Goal: Task Accomplishment & Management: Manage account settings

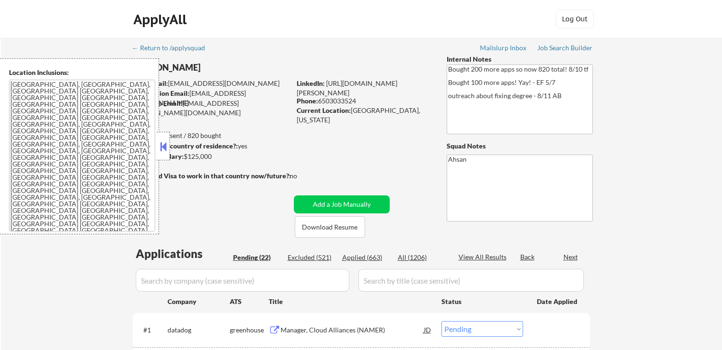
select select ""pending""
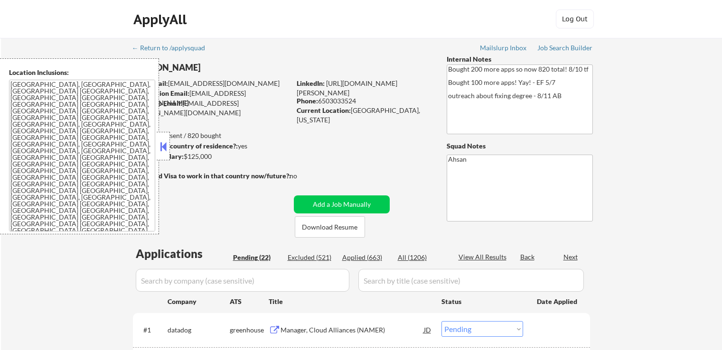
select select ""pending""
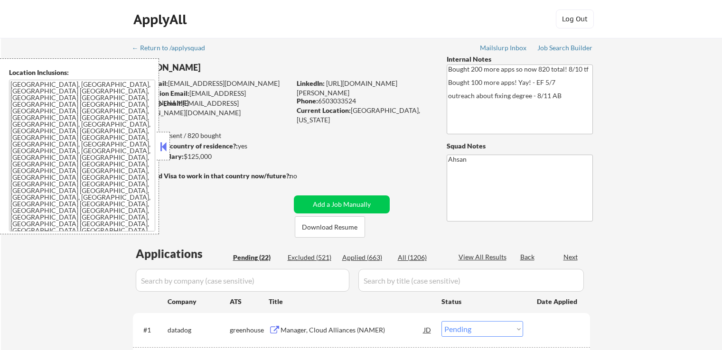
select select ""pending""
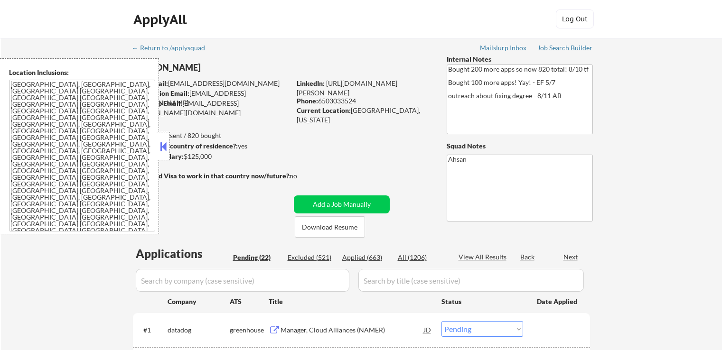
select select ""pending""
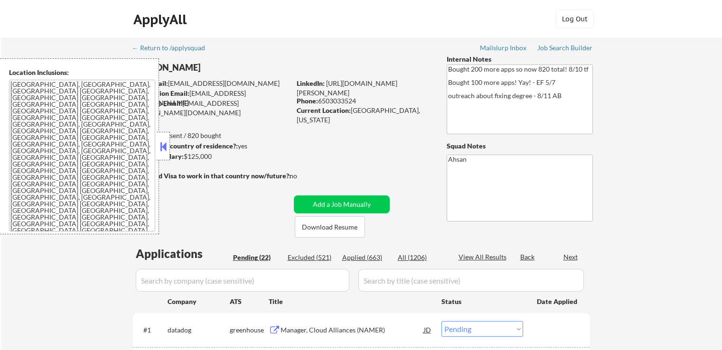
select select ""pending""
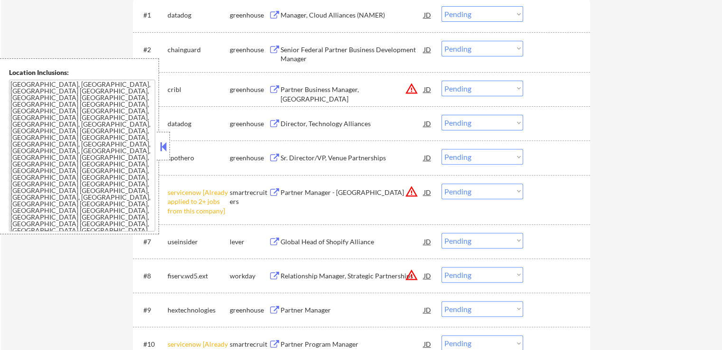
scroll to position [332, 0]
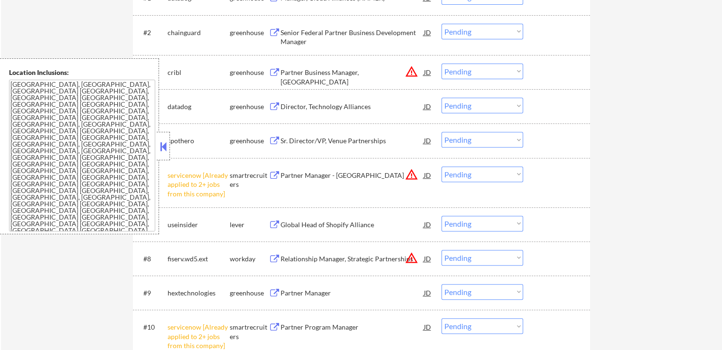
click at [477, 174] on select "Choose an option... Pending Applied Excluded (Questions) Excluded (Expired) Exc…" at bounding box center [482, 175] width 82 height 16
click at [441, 167] on select "Choose an option... Pending Applied Excluded (Questions) Excluded (Expired) Exc…" at bounding box center [482, 175] width 82 height 16
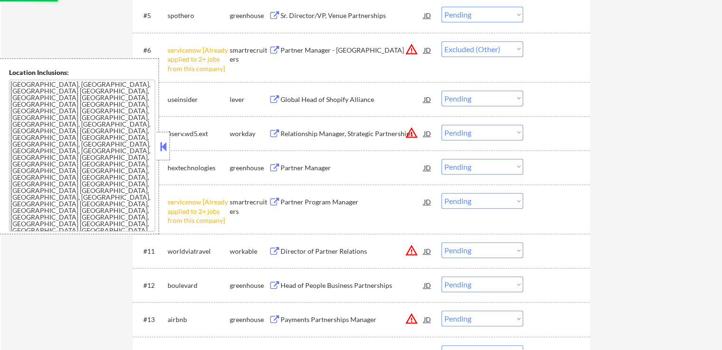
scroll to position [522, 0]
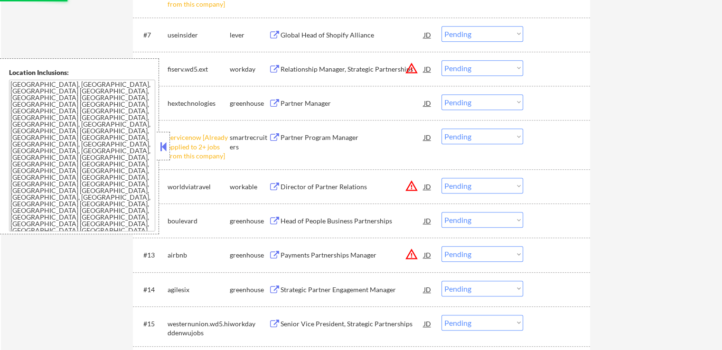
click at [465, 131] on select "Choose an option... Pending Applied Excluded (Questions) Excluded (Expired) Exc…" at bounding box center [482, 137] width 82 height 16
select select ""pending""
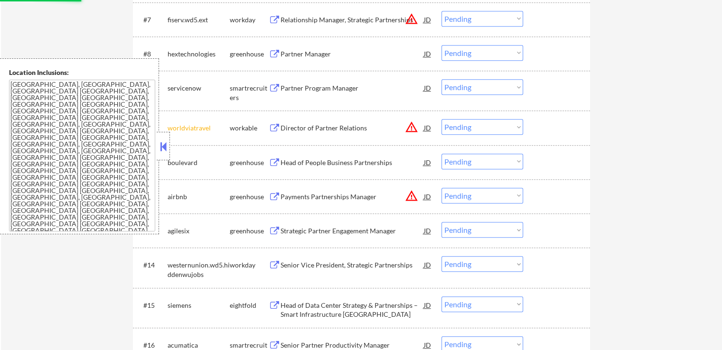
click at [627, 154] on div "← Return to /applysquad Mailslurp Inbox Job Search Builder [PERSON_NAME] User E…" at bounding box center [361, 55] width 721 height 1078
drag, startPoint x: 496, startPoint y: 128, endPoint x: 490, endPoint y: 141, distance: 14.5
click at [496, 128] on select "Choose an option... Pending Applied Excluded (Questions) Excluded (Expired) Exc…" at bounding box center [482, 127] width 82 height 16
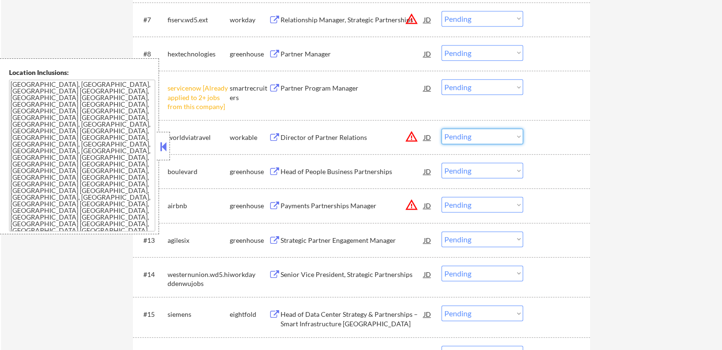
drag, startPoint x: 652, startPoint y: 162, endPoint x: 615, endPoint y: 150, distance: 38.9
click at [652, 162] on div "← Return to /applysquad Mailslurp Inbox Job Search Builder [PERSON_NAME] User E…" at bounding box center [361, 60] width 721 height 1088
click at [501, 93] on select "Choose an option... Pending Applied Excluded (Questions) Excluded (Expired) Exc…" at bounding box center [482, 87] width 82 height 16
click at [441, 79] on select "Choose an option... Pending Applied Excluded (Questions) Excluded (Expired) Exc…" at bounding box center [482, 87] width 82 height 16
click at [594, 179] on div "← Return to /applysquad Mailslurp Inbox Job Search Builder [PERSON_NAME] User E…" at bounding box center [362, 56] width 474 height 1080
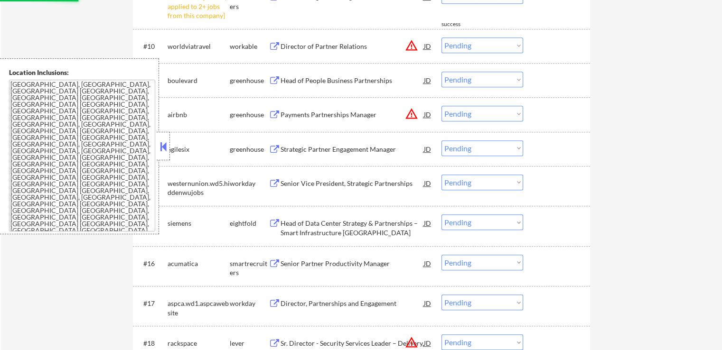
select select ""pending""
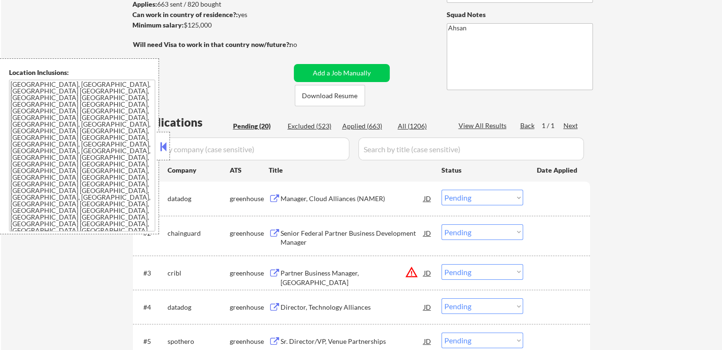
scroll to position [190, 0]
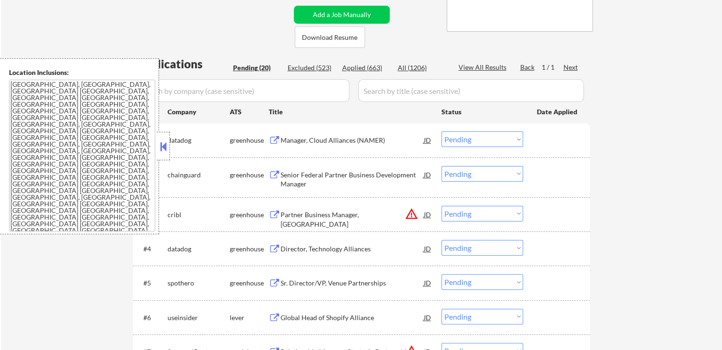
click at [277, 140] on button at bounding box center [275, 140] width 12 height 9
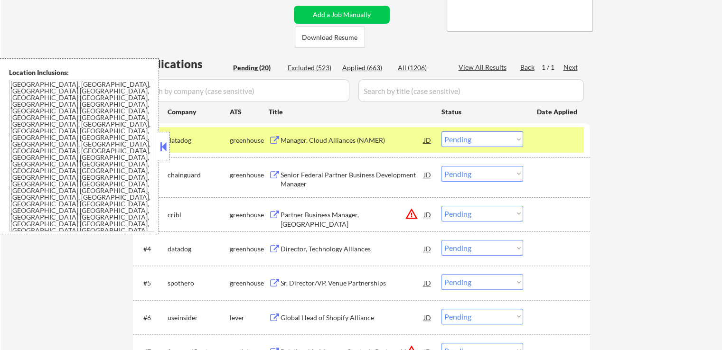
click at [489, 137] on select "Choose an option... Pending Applied Excluded (Questions) Excluded (Expired) Exc…" at bounding box center [482, 139] width 82 height 16
click at [441, 131] on select "Choose an option... Pending Applied Excluded (Questions) Excluded (Expired) Exc…" at bounding box center [482, 139] width 82 height 16
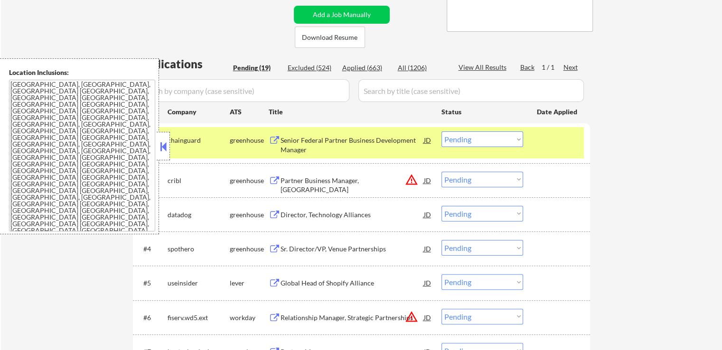
click at [276, 137] on button at bounding box center [275, 140] width 12 height 9
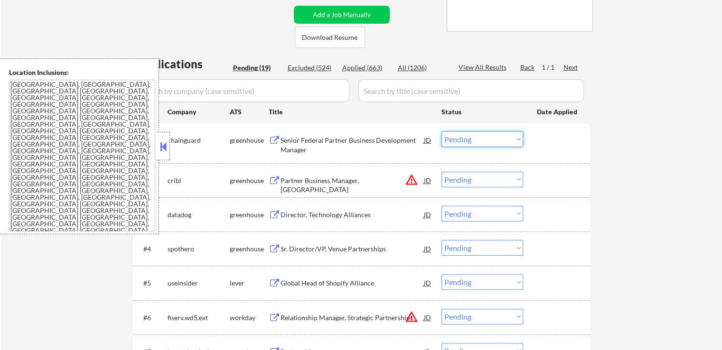
click at [474, 144] on select "Choose an option... Pending Applied Excluded (Questions) Excluded (Expired) Exc…" at bounding box center [482, 139] width 82 height 16
click at [441, 131] on select "Choose an option... Pending Applied Excluded (Questions) Excluded (Expired) Exc…" at bounding box center [482, 139] width 82 height 16
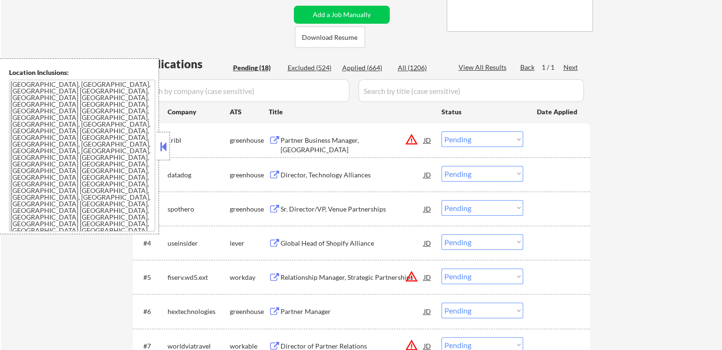
click at [408, 141] on button "warning_amber" at bounding box center [411, 139] width 13 height 13
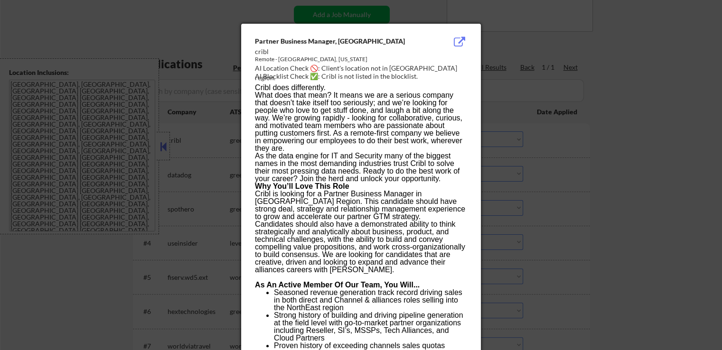
click at [588, 65] on div at bounding box center [361, 175] width 722 height 350
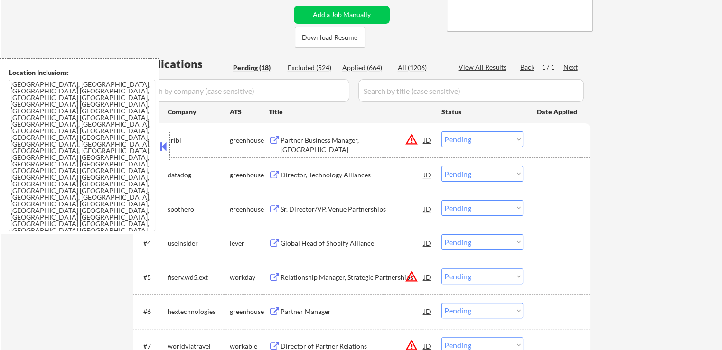
click at [271, 139] on button at bounding box center [275, 140] width 12 height 9
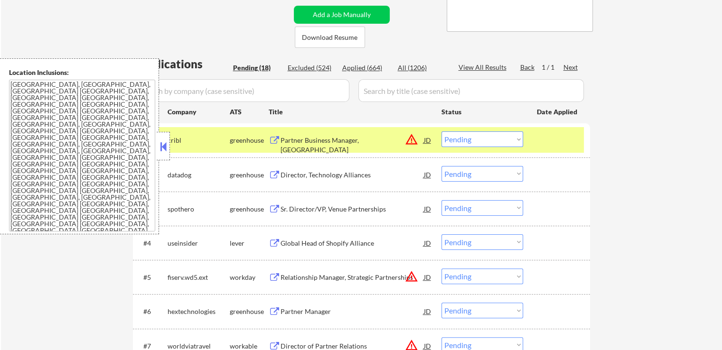
click at [492, 141] on select "Choose an option... Pending Applied Excluded (Questions) Excluded (Expired) Exc…" at bounding box center [482, 139] width 82 height 16
click at [441, 131] on select "Choose an option... Pending Applied Excluded (Questions) Excluded (Expired) Exc…" at bounding box center [482, 139] width 82 height 16
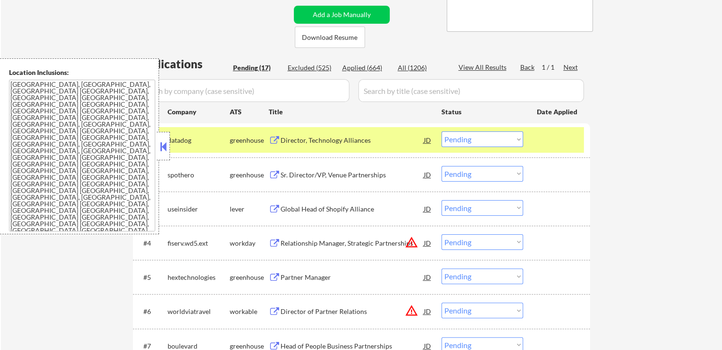
click at [278, 139] on button at bounding box center [275, 140] width 12 height 9
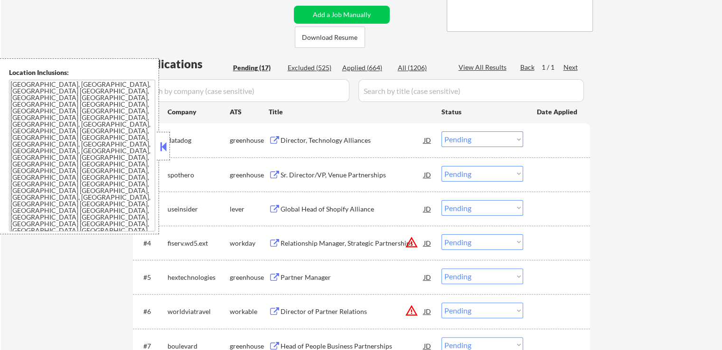
click at [468, 144] on select "Choose an option... Pending Applied Excluded (Questions) Excluded (Expired) Exc…" at bounding box center [482, 139] width 82 height 16
click at [441, 131] on select "Choose an option... Pending Applied Excluded (Questions) Excluded (Expired) Exc…" at bounding box center [482, 139] width 82 height 16
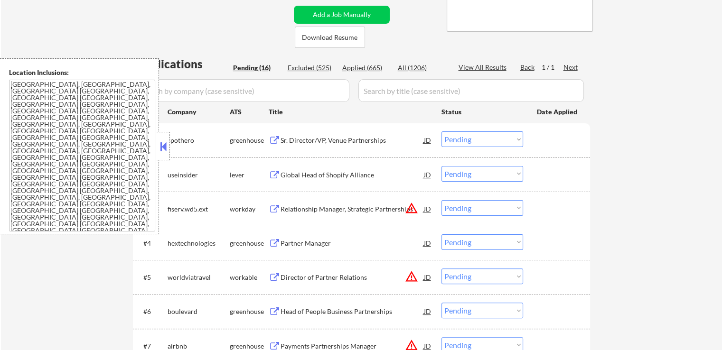
click at [277, 139] on button at bounding box center [275, 140] width 12 height 9
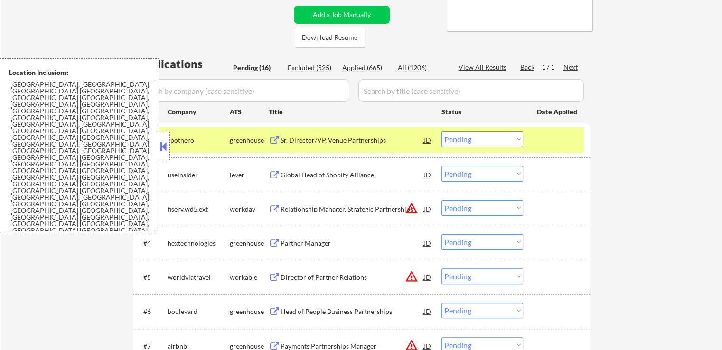
drag, startPoint x: 448, startPoint y: 133, endPoint x: 451, endPoint y: 143, distance: 11.0
click at [450, 135] on select "Choose an option... Pending Applied Excluded (Questions) Excluded (Expired) Exc…" at bounding box center [482, 139] width 82 height 16
click at [441, 131] on select "Choose an option... Pending Applied Excluded (Questions) Excluded (Expired) Exc…" at bounding box center [482, 139] width 82 height 16
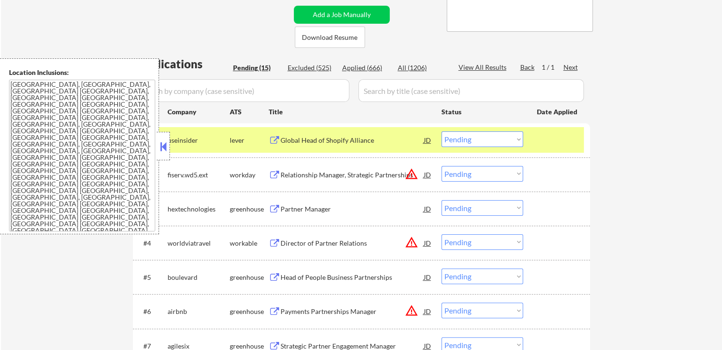
click at [272, 137] on button at bounding box center [275, 140] width 12 height 9
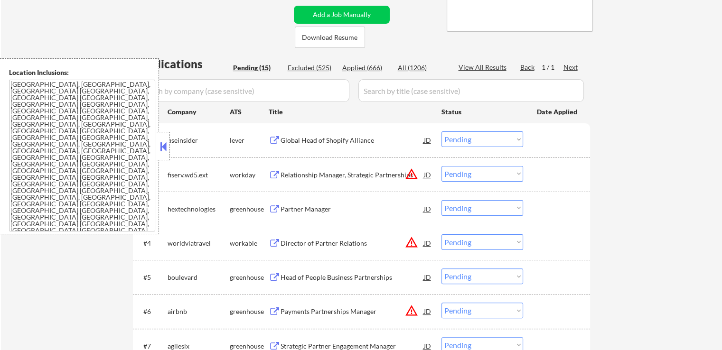
click at [478, 138] on select "Choose an option... Pending Applied Excluded (Questions) Excluded (Expired) Exc…" at bounding box center [482, 139] width 82 height 16
click at [441, 131] on select "Choose an option... Pending Applied Excluded (Questions) Excluded (Expired) Exc…" at bounding box center [482, 139] width 82 height 16
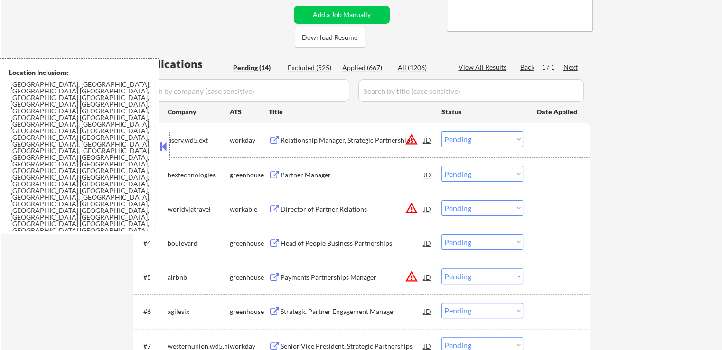
click at [414, 139] on button "warning_amber" at bounding box center [411, 139] width 13 height 13
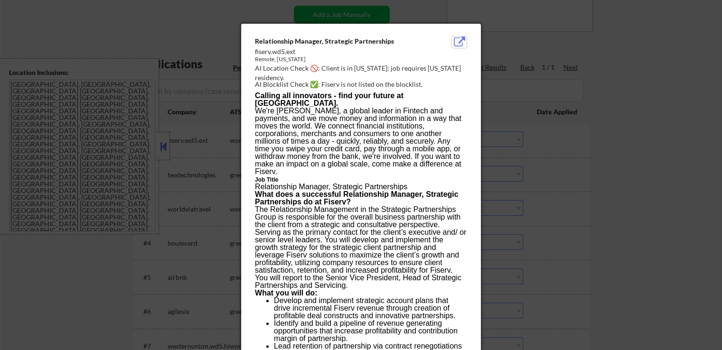
click at [458, 40] on button at bounding box center [459, 42] width 15 height 11
click at [560, 175] on div at bounding box center [361, 175] width 722 height 350
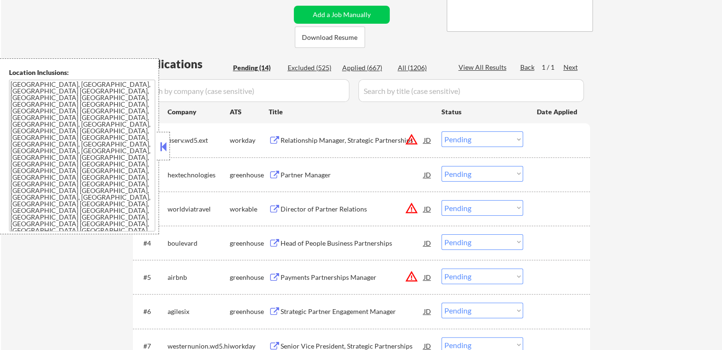
click at [476, 141] on select "Choose an option... Pending Applied Excluded (Questions) Excluded (Expired) Exc…" at bounding box center [482, 139] width 82 height 16
click at [441, 131] on select "Choose an option... Pending Applied Excluded (Questions) Excluded (Expired) Exc…" at bounding box center [482, 139] width 82 height 16
click at [275, 174] on button at bounding box center [275, 175] width 12 height 9
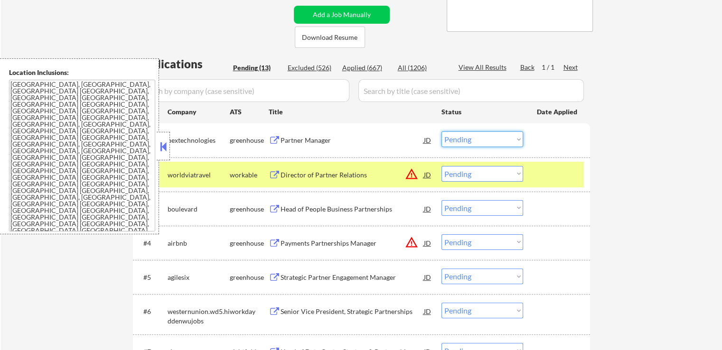
click at [468, 141] on select "Choose an option... Pending Applied Excluded (Questions) Excluded (Expired) Exc…" at bounding box center [482, 139] width 82 height 16
click at [441, 131] on select "Choose an option... Pending Applied Excluded (Questions) Excluded (Expired) Exc…" at bounding box center [482, 139] width 82 height 16
click at [411, 175] on button "warning_amber" at bounding box center [411, 174] width 13 height 13
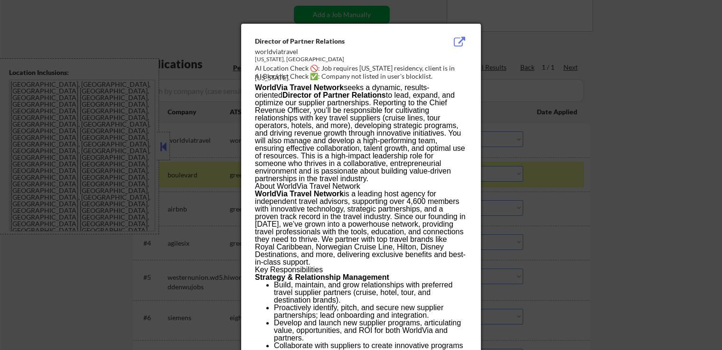
click at [558, 57] on div at bounding box center [361, 175] width 722 height 350
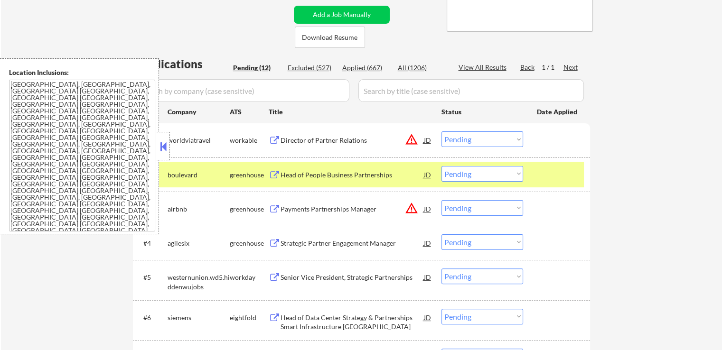
click at [279, 140] on button at bounding box center [275, 140] width 12 height 9
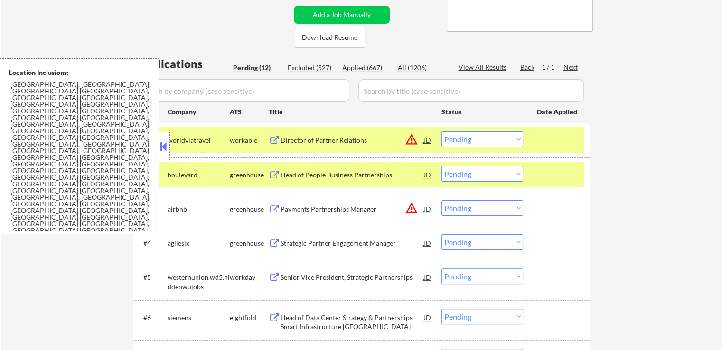
click at [469, 135] on select "Choose an option... Pending Applied Excluded (Questions) Excluded (Expired) Exc…" at bounding box center [482, 139] width 82 height 16
click at [441, 131] on select "Choose an option... Pending Applied Excluded (Questions) Excluded (Expired) Exc…" at bounding box center [482, 139] width 82 height 16
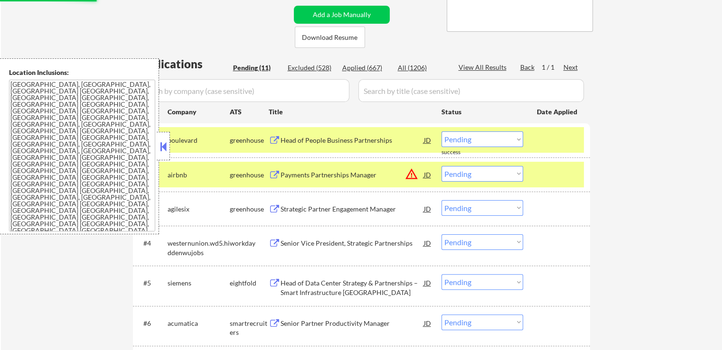
click at [270, 139] on button at bounding box center [275, 140] width 12 height 9
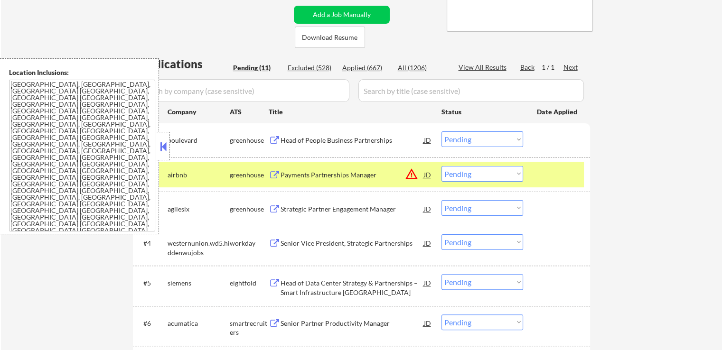
drag, startPoint x: 482, startPoint y: 141, endPoint x: 482, endPoint y: 147, distance: 5.7
click at [482, 140] on select "Choose an option... Pending Applied Excluded (Questions) Excluded (Expired) Exc…" at bounding box center [482, 139] width 82 height 16
click at [441, 131] on select "Choose an option... Pending Applied Excluded (Questions) Excluded (Expired) Exc…" at bounding box center [482, 139] width 82 height 16
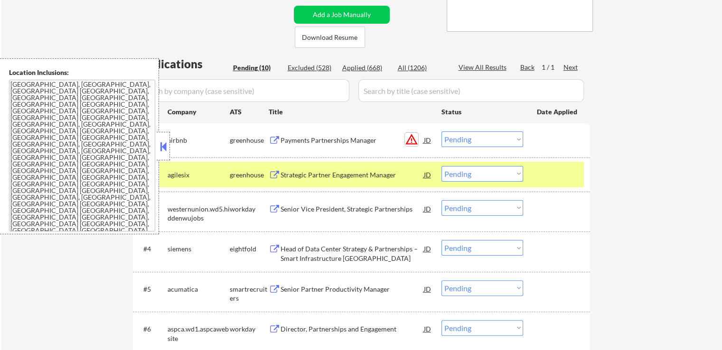
click at [409, 142] on button "warning_amber" at bounding box center [411, 139] width 13 height 13
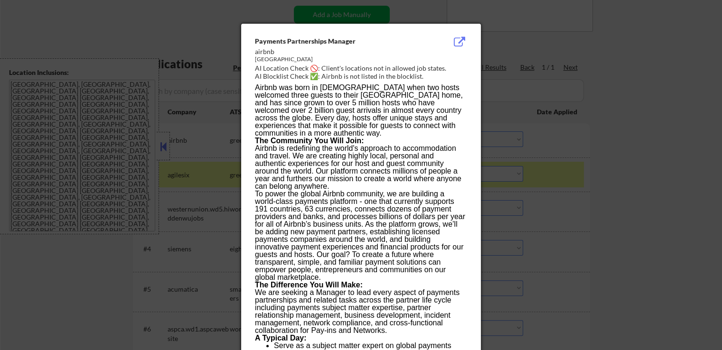
click at [568, 78] on div at bounding box center [361, 175] width 722 height 350
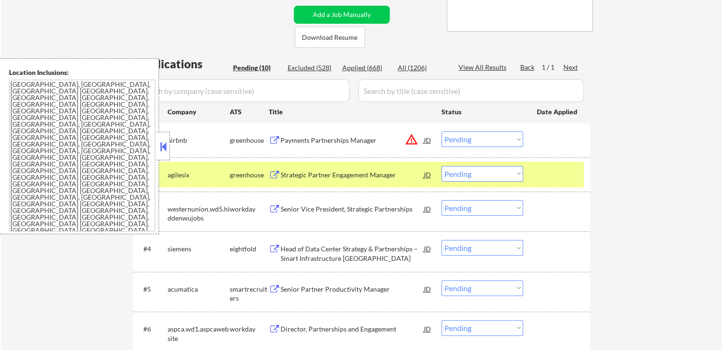
click at [466, 139] on select "Choose an option... Pending Applied Excluded (Questions) Excluded (Expired) Exc…" at bounding box center [482, 139] width 82 height 16
click at [441, 131] on select "Choose an option... Pending Applied Excluded (Questions) Excluded (Expired) Exc…" at bounding box center [482, 139] width 82 height 16
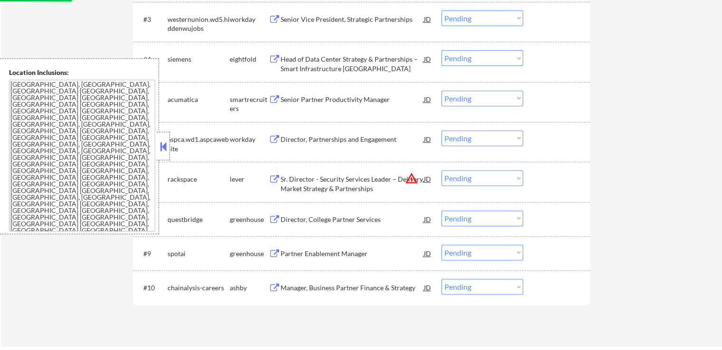
scroll to position [285, 0]
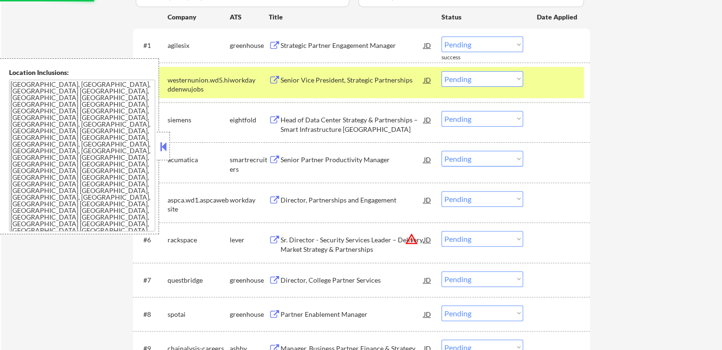
click at [274, 44] on button at bounding box center [275, 45] width 12 height 9
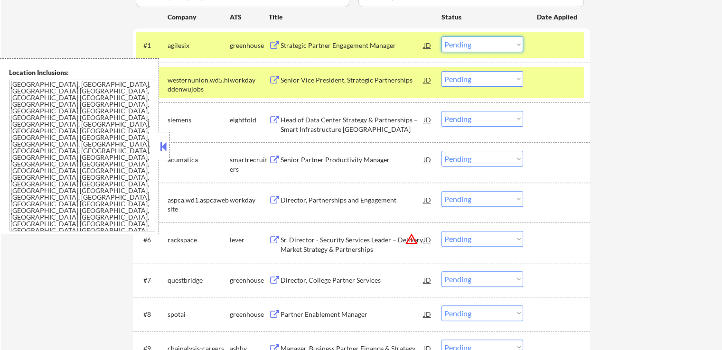
click at [468, 45] on select "Choose an option... Pending Applied Excluded (Questions) Excluded (Expired) Exc…" at bounding box center [482, 45] width 82 height 16
click at [441, 37] on select "Choose an option... Pending Applied Excluded (Questions) Excluded (Expired) Exc…" at bounding box center [482, 45] width 82 height 16
click at [277, 78] on button at bounding box center [275, 80] width 12 height 9
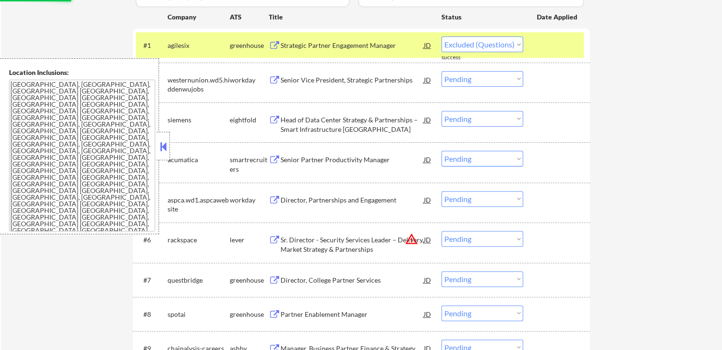
select select ""pending""
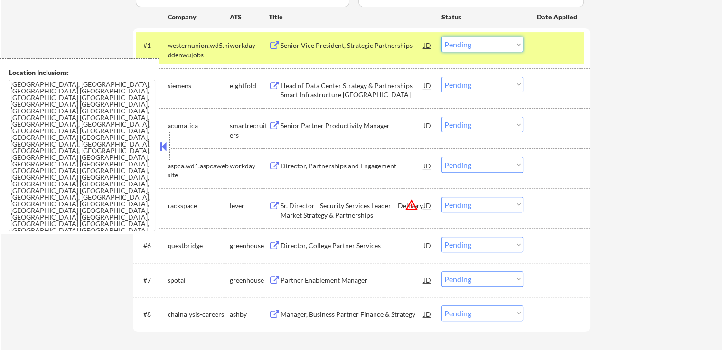
click at [490, 40] on select "Choose an option... Pending Applied Excluded (Questions) Excluded (Expired) Exc…" at bounding box center [482, 45] width 82 height 16
click at [441, 37] on select "Choose an option... Pending Applied Excluded (Questions) Excluded (Expired) Exc…" at bounding box center [482, 45] width 82 height 16
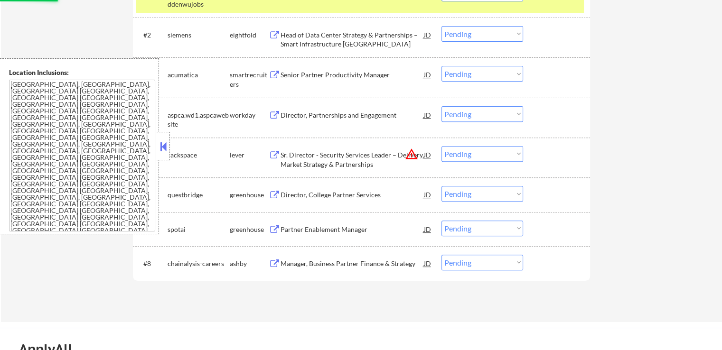
scroll to position [237, 0]
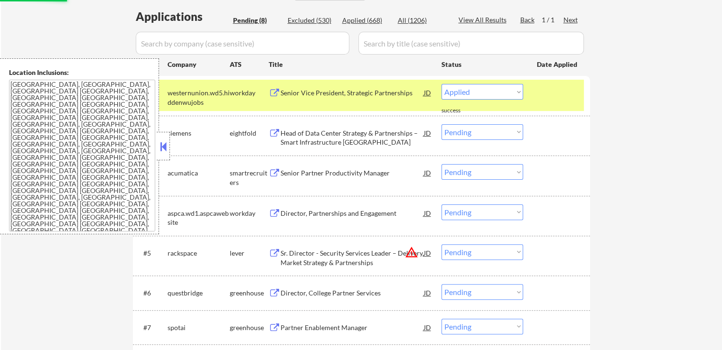
select select ""pending""
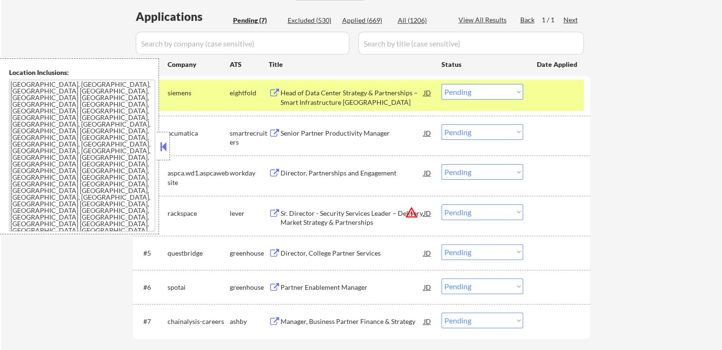
click at [278, 90] on button at bounding box center [275, 93] width 12 height 9
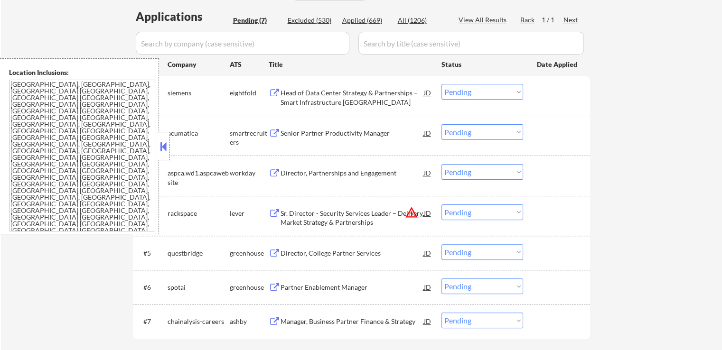
scroll to position [332, 0]
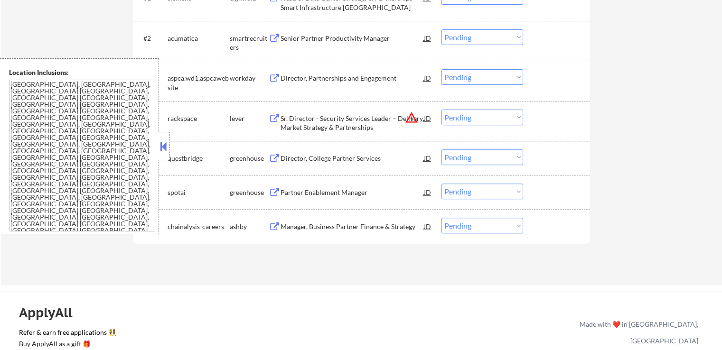
click at [412, 117] on button "warning_amber" at bounding box center [411, 117] width 13 height 13
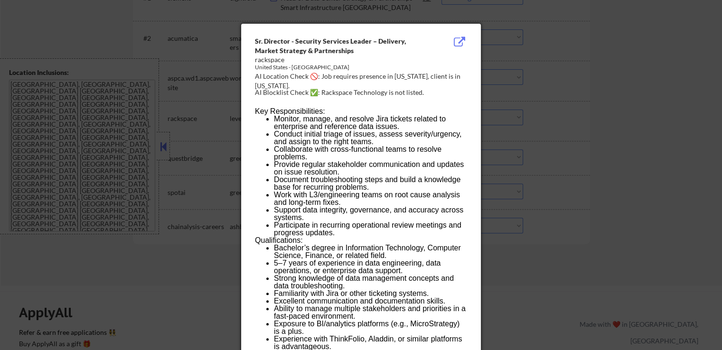
click at [589, 72] on div at bounding box center [361, 175] width 722 height 350
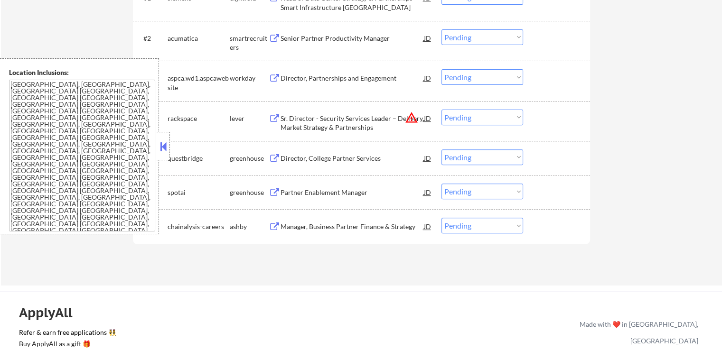
click at [469, 113] on select "Choose an option... Pending Applied Excluded (Questions) Excluded (Expired) Exc…" at bounding box center [482, 118] width 82 height 16
click at [441, 110] on select "Choose an option... Pending Applied Excluded (Questions) Excluded (Expired) Exc…" at bounding box center [482, 118] width 82 height 16
select select ""pending""
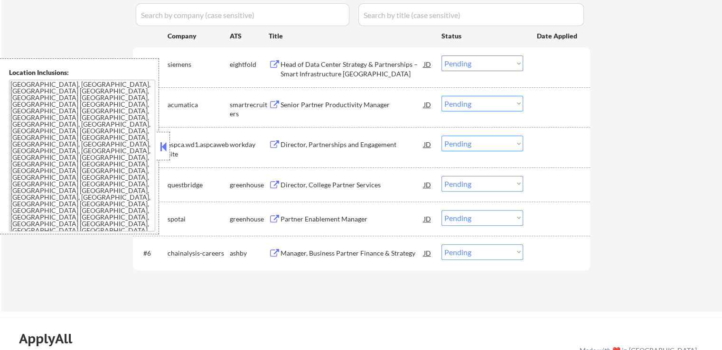
scroll to position [190, 0]
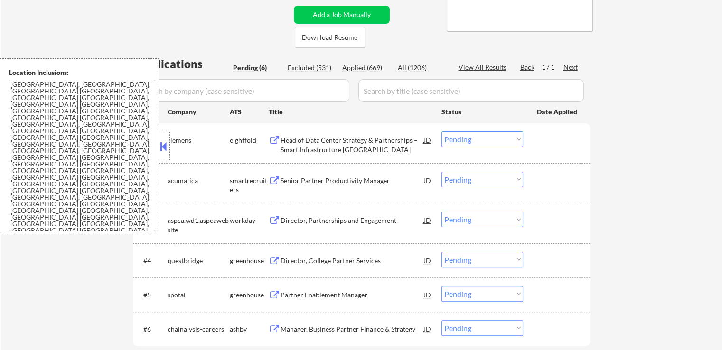
click at [471, 141] on select "Choose an option... Pending Applied Excluded (Questions) Excluded (Expired) Exc…" at bounding box center [482, 139] width 82 height 16
click at [441, 131] on select "Choose an option... Pending Applied Excluded (Questions) Excluded (Expired) Exc…" at bounding box center [482, 139] width 82 height 16
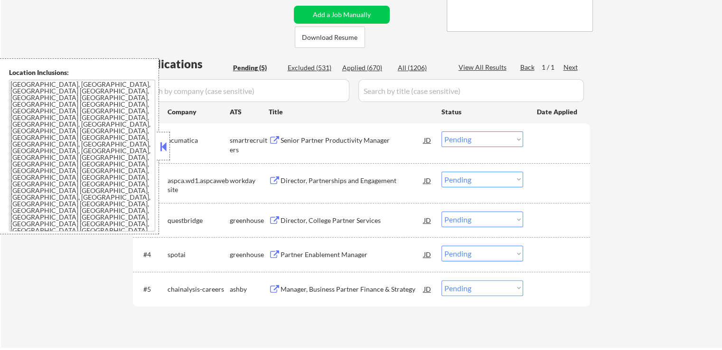
click at [273, 137] on button at bounding box center [275, 140] width 12 height 9
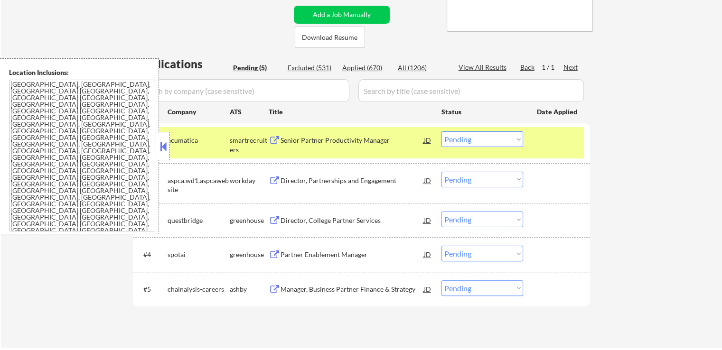
click at [484, 136] on select "Choose an option... Pending Applied Excluded (Questions) Excluded (Expired) Exc…" at bounding box center [482, 139] width 82 height 16
click at [441, 131] on select "Choose an option... Pending Applied Excluded (Questions) Excluded (Expired) Exc…" at bounding box center [482, 139] width 82 height 16
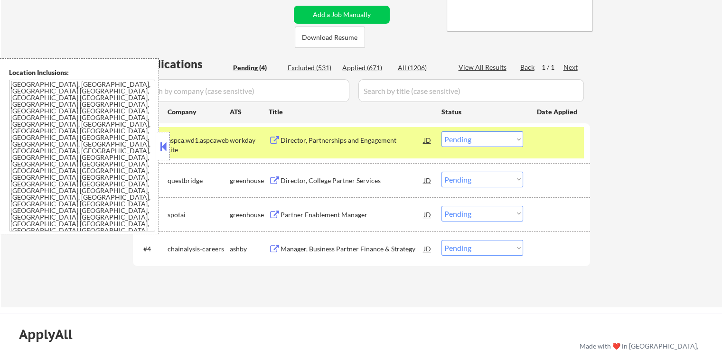
click at [273, 137] on button at bounding box center [275, 140] width 12 height 9
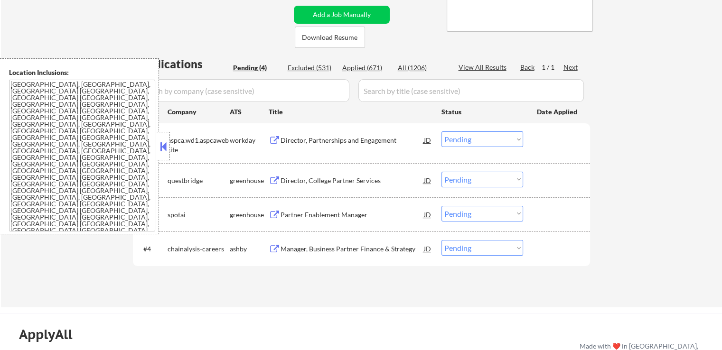
click at [489, 138] on select "Choose an option... Pending Applied Excluded (Questions) Excluded (Expired) Exc…" at bounding box center [482, 139] width 82 height 16
click at [441, 131] on select "Choose an option... Pending Applied Excluded (Questions) Excluded (Expired) Exc…" at bounding box center [482, 139] width 82 height 16
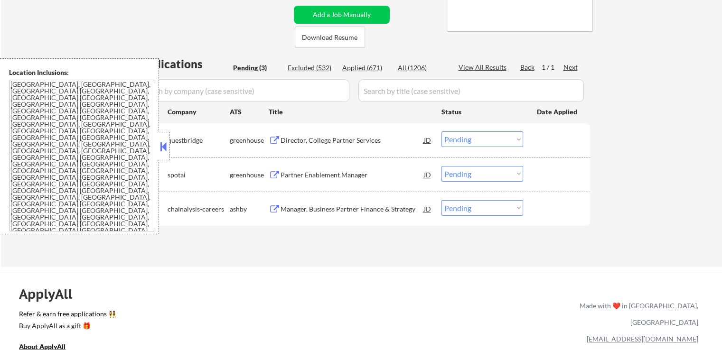
click at [274, 138] on button at bounding box center [275, 140] width 12 height 9
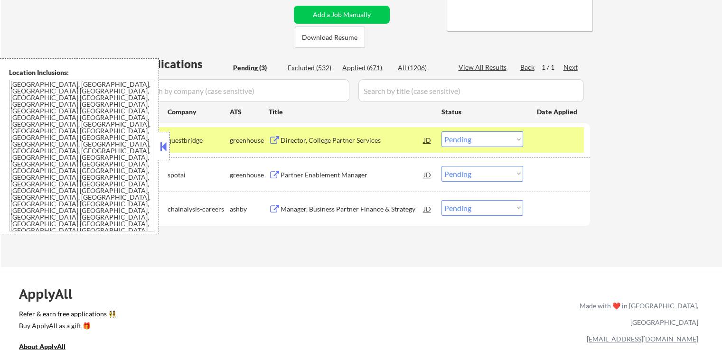
click at [478, 141] on select "Choose an option... Pending Applied Excluded (Questions) Excluded (Expired) Exc…" at bounding box center [482, 139] width 82 height 16
click at [441, 131] on select "Choose an option... Pending Applied Excluded (Questions) Excluded (Expired) Exc…" at bounding box center [482, 139] width 82 height 16
click at [274, 175] on button at bounding box center [275, 175] width 12 height 9
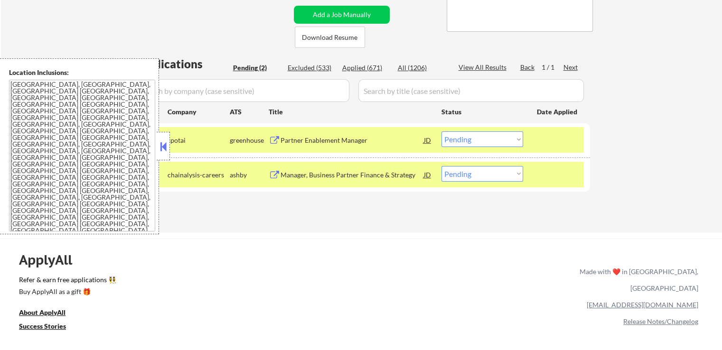
click at [478, 140] on select "Choose an option... Pending Applied Excluded (Questions) Excluded (Expired) Exc…" at bounding box center [482, 139] width 82 height 16
click at [441, 131] on select "Choose an option... Pending Applied Excluded (Questions) Excluded (Expired) Exc…" at bounding box center [482, 139] width 82 height 16
click at [273, 173] on button at bounding box center [275, 175] width 12 height 9
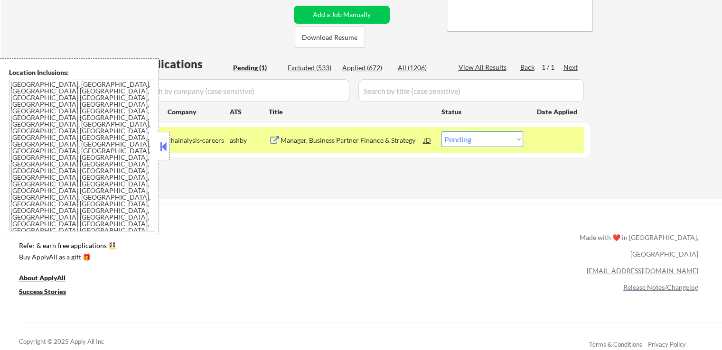
drag, startPoint x: 463, startPoint y: 131, endPoint x: 464, endPoint y: 139, distance: 8.1
click at [464, 131] on select "Choose an option... Pending Applied Excluded (Questions) Excluded (Expired) Exc…" at bounding box center [482, 139] width 82 height 16
select select ""applied""
click at [441, 131] on select "Choose an option... Pending Applied Excluded (Questions) Excluded (Expired) Exc…" at bounding box center [482, 139] width 82 height 16
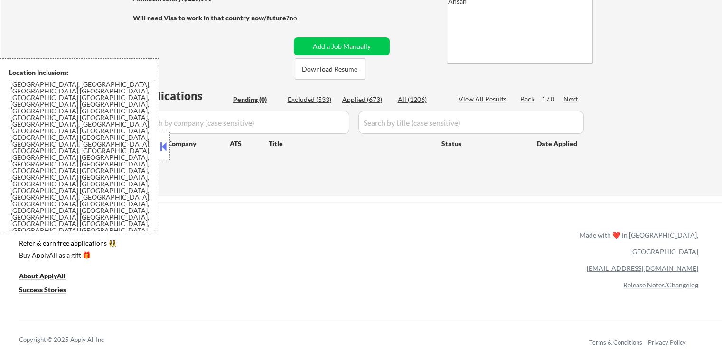
scroll to position [142, 0]
